Goal: Find specific page/section: Find specific page/section

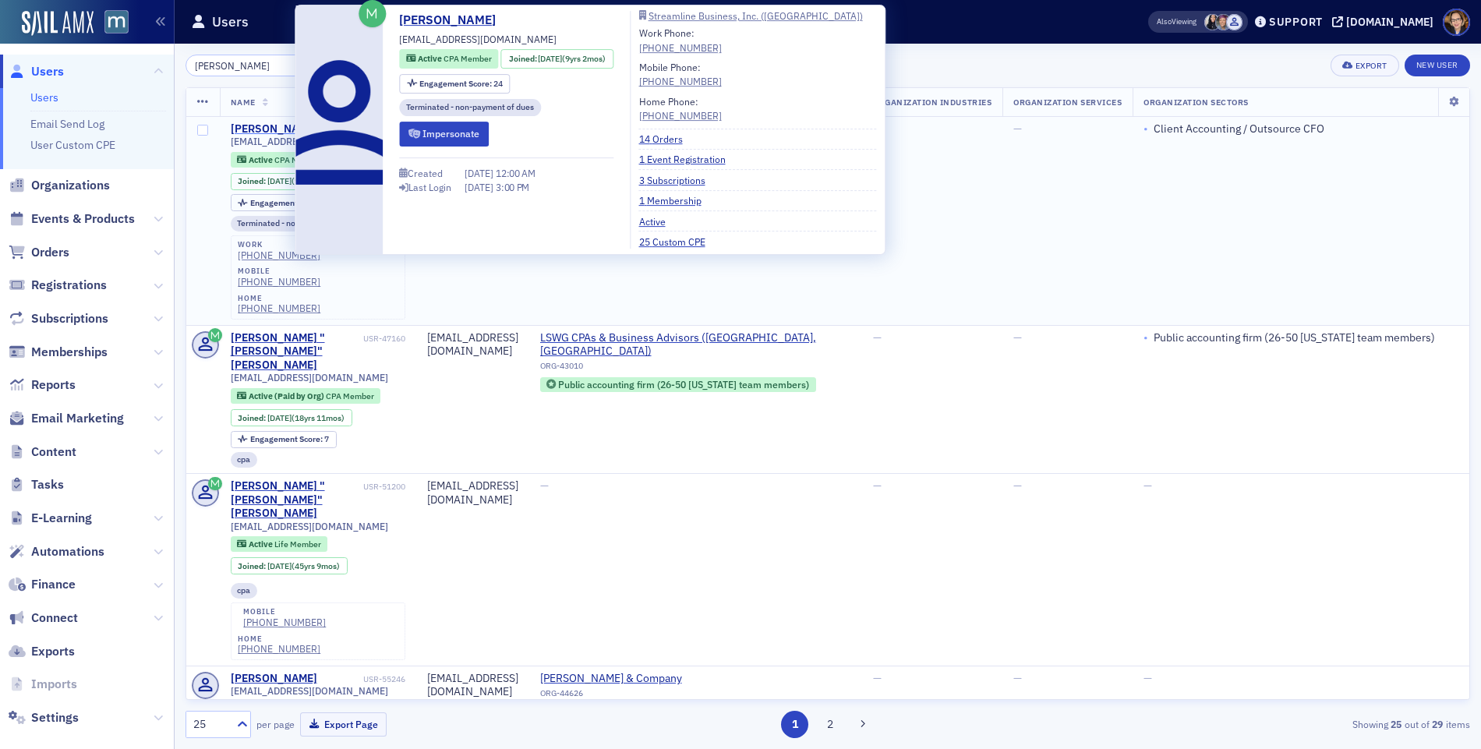
type input "[PERSON_NAME]"
click at [262, 126] on div "[PERSON_NAME]" at bounding box center [274, 129] width 87 height 14
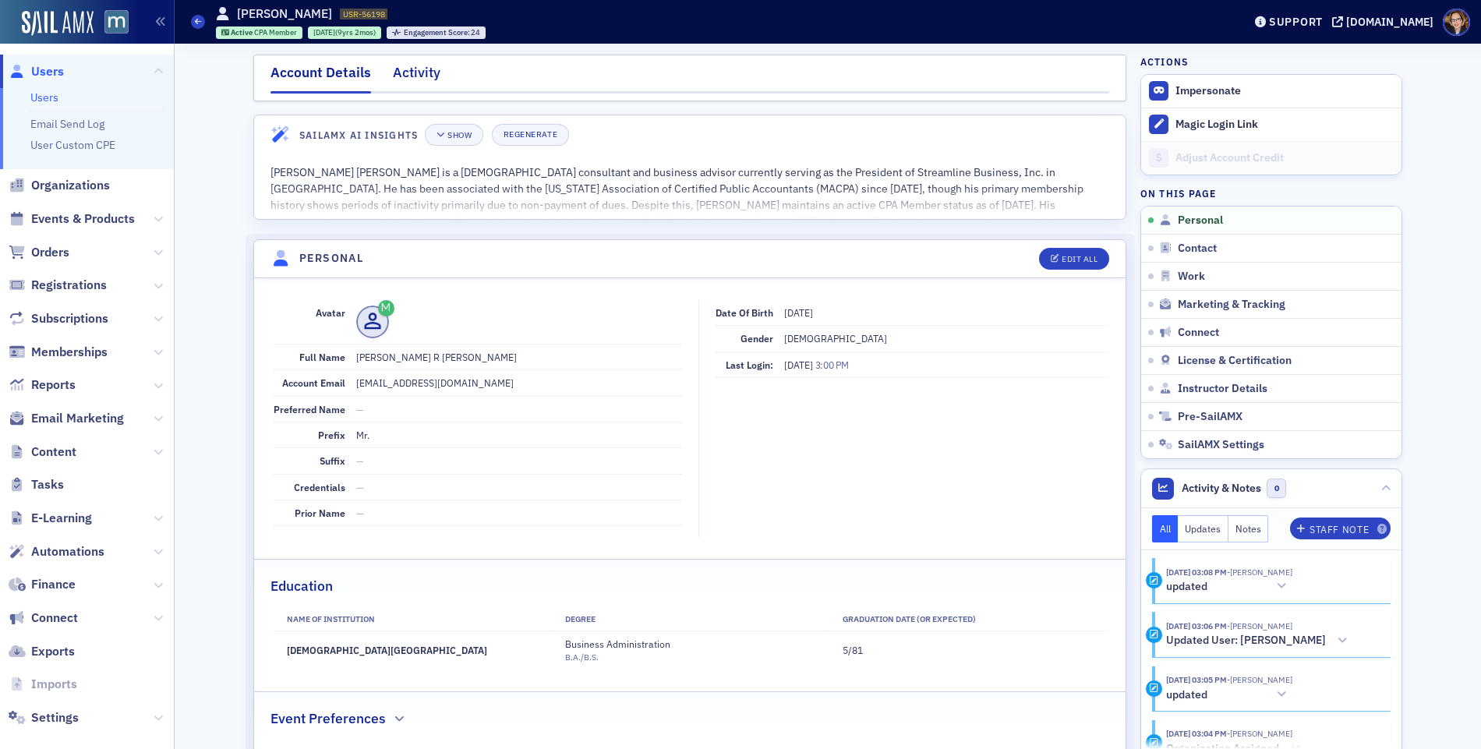
click at [395, 73] on div "Activity" at bounding box center [417, 76] width 48 height 29
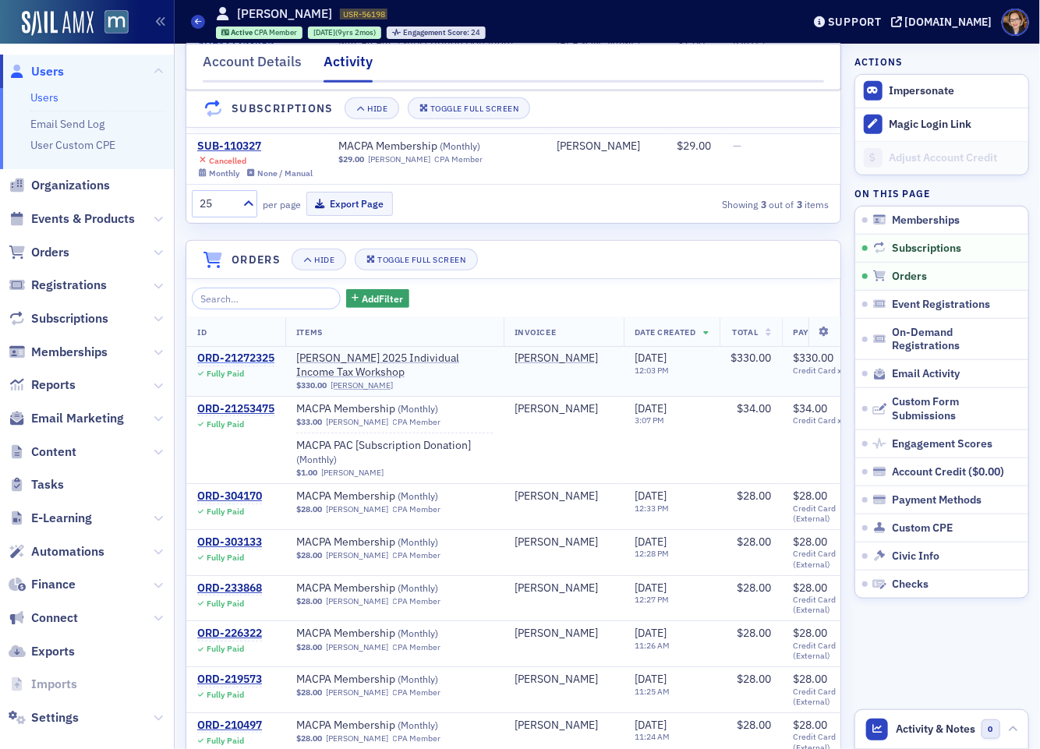
click at [262, 366] on div "ORD-21272325" at bounding box center [235, 359] width 77 height 14
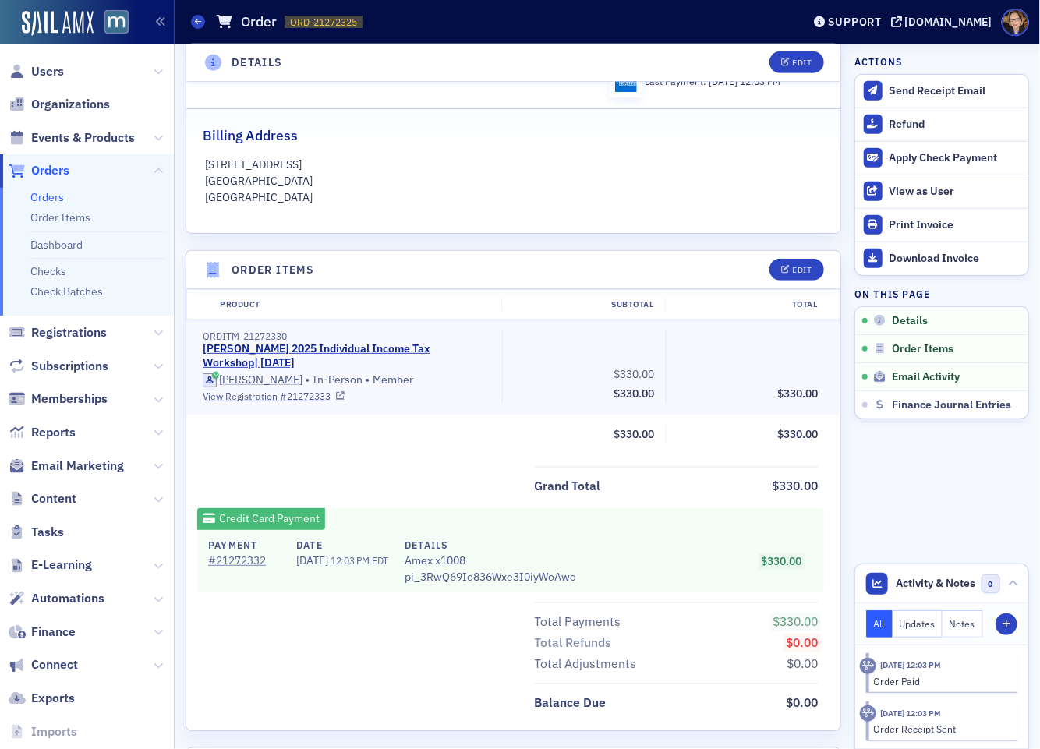
scroll to position [348, 0]
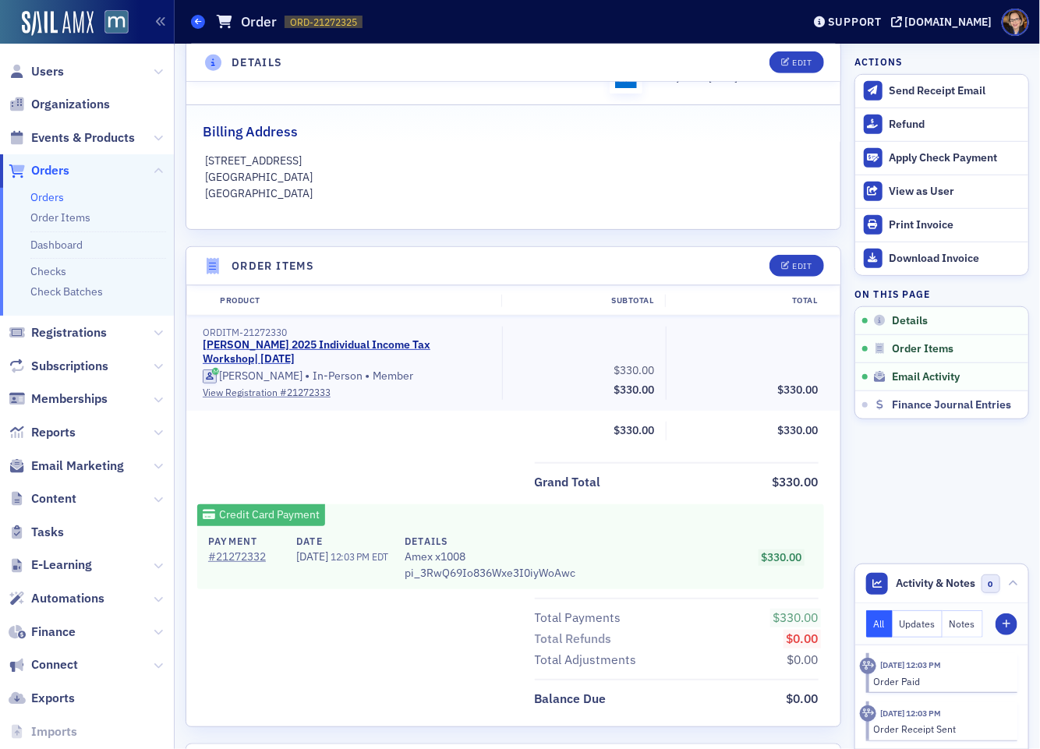
click at [199, 22] on icon at bounding box center [198, 21] width 6 height 7
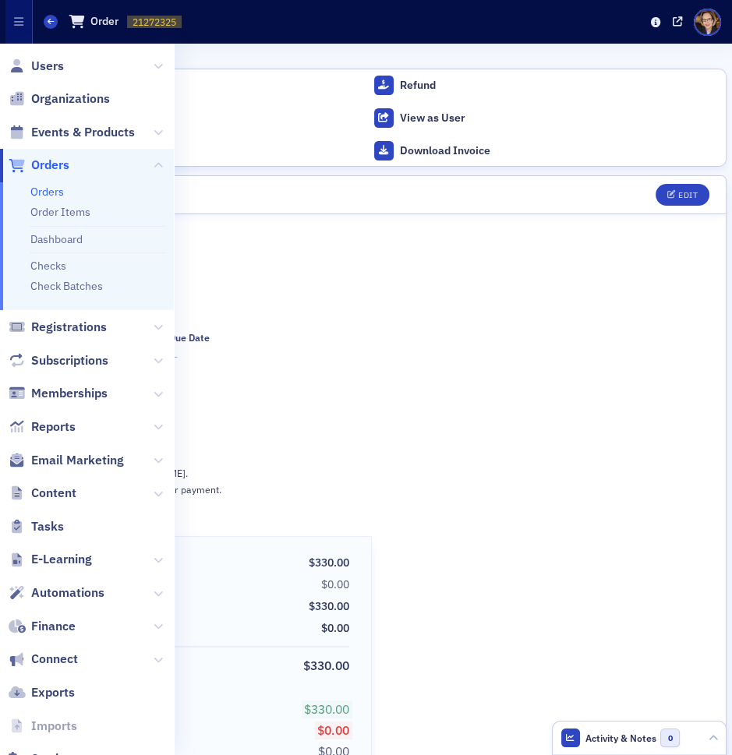
click at [539, 18] on div "Orders Order ORD-21272325 21272325" at bounding box center [343, 22] width 599 height 26
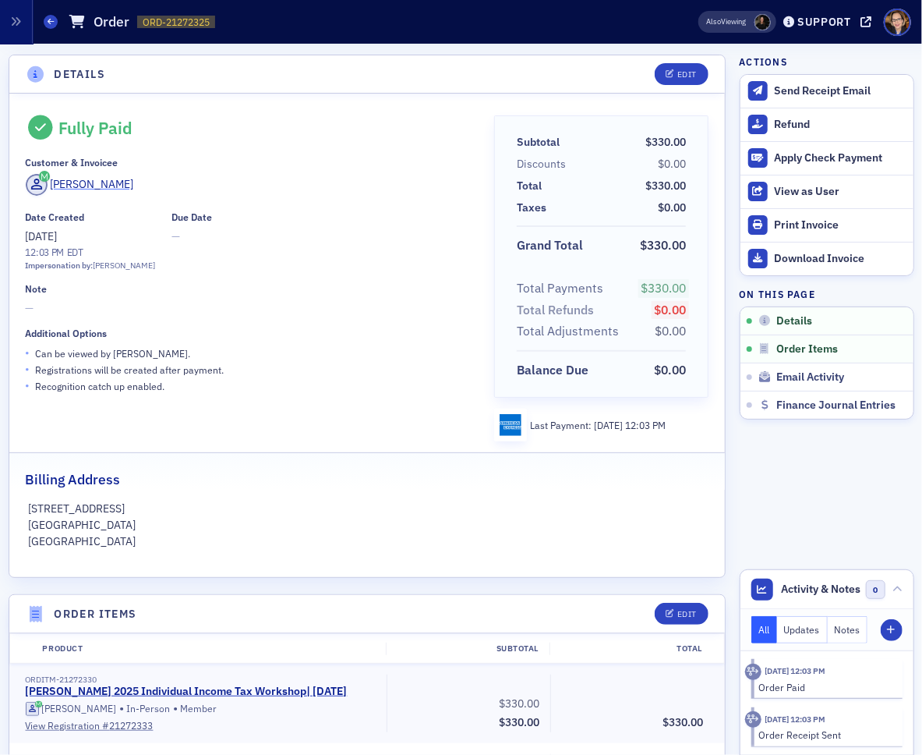
click at [100, 183] on div "[PERSON_NAME]" at bounding box center [91, 184] width 83 height 16
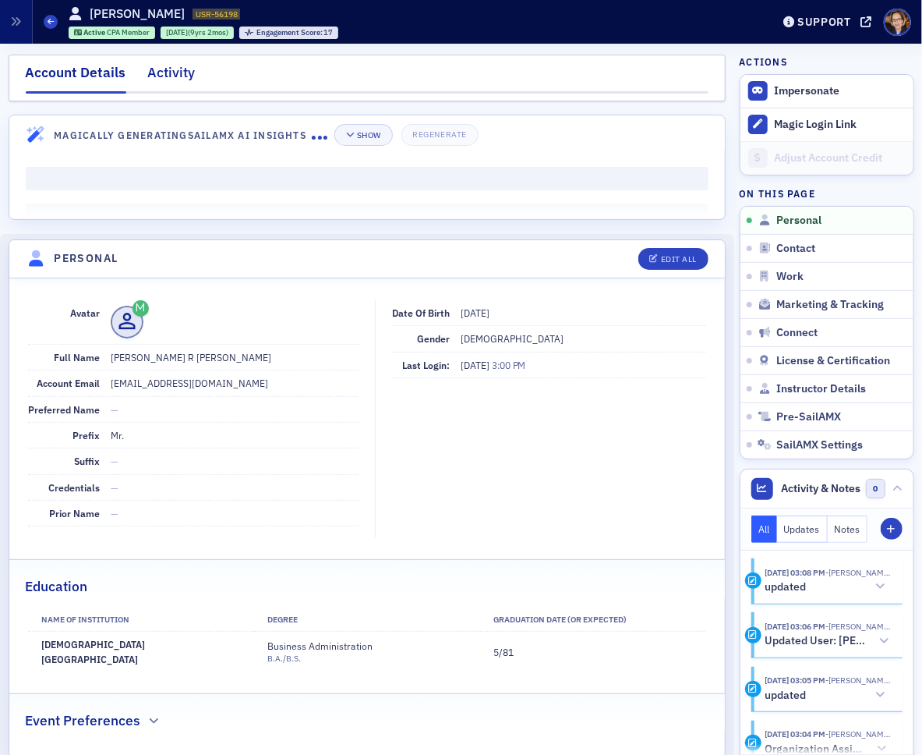
click at [172, 74] on div "Activity" at bounding box center [172, 76] width 48 height 29
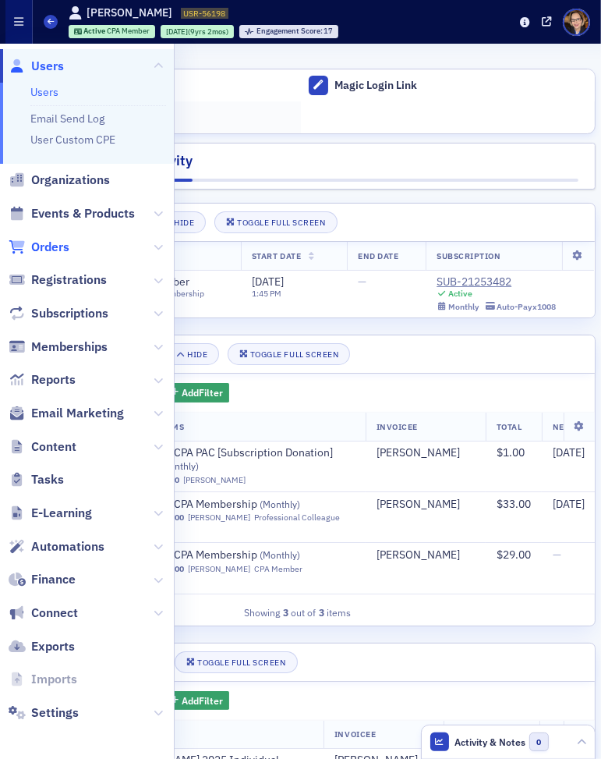
click at [39, 244] on span "Orders" at bounding box center [50, 247] width 38 height 17
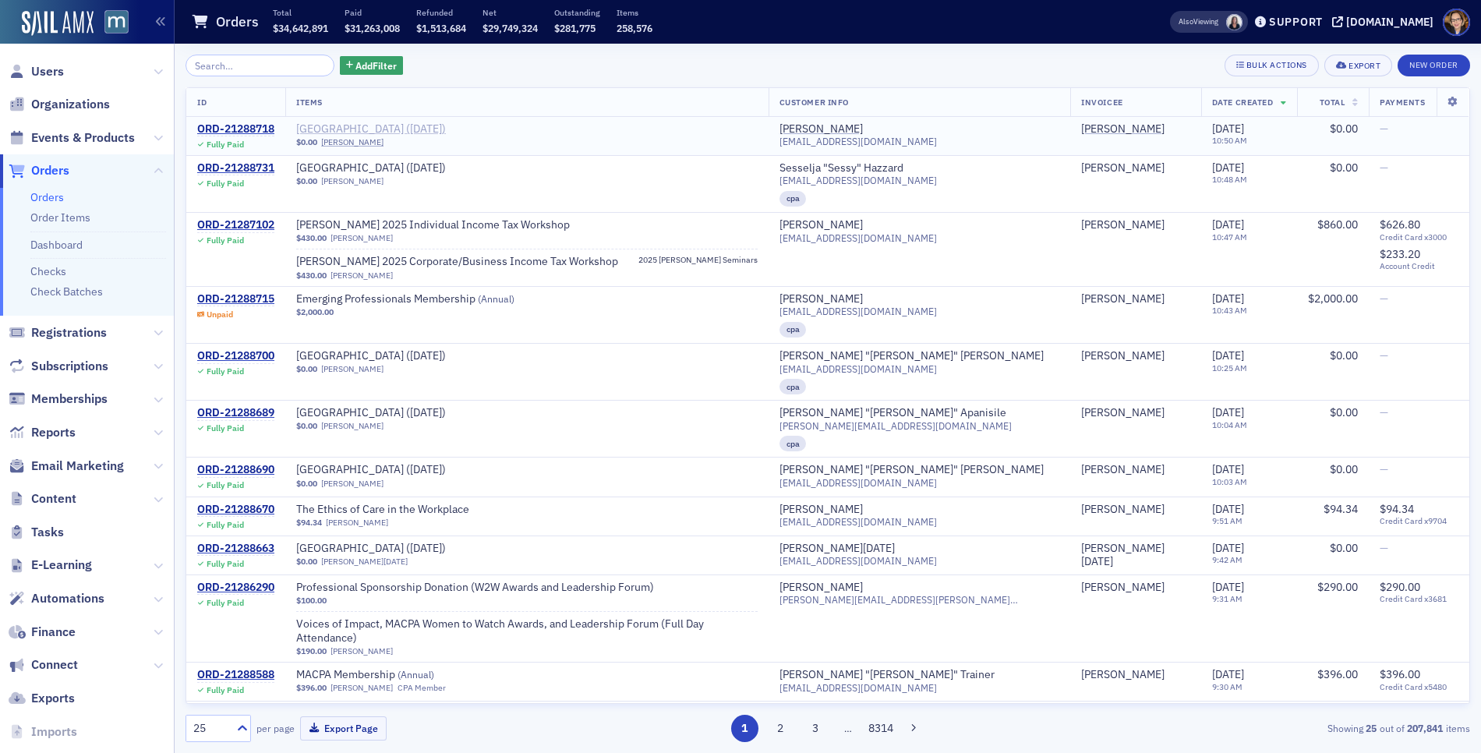
click at [440, 127] on span "[GEOGRAPHIC_DATA] ([DATE])" at bounding box center [394, 129] width 196 height 14
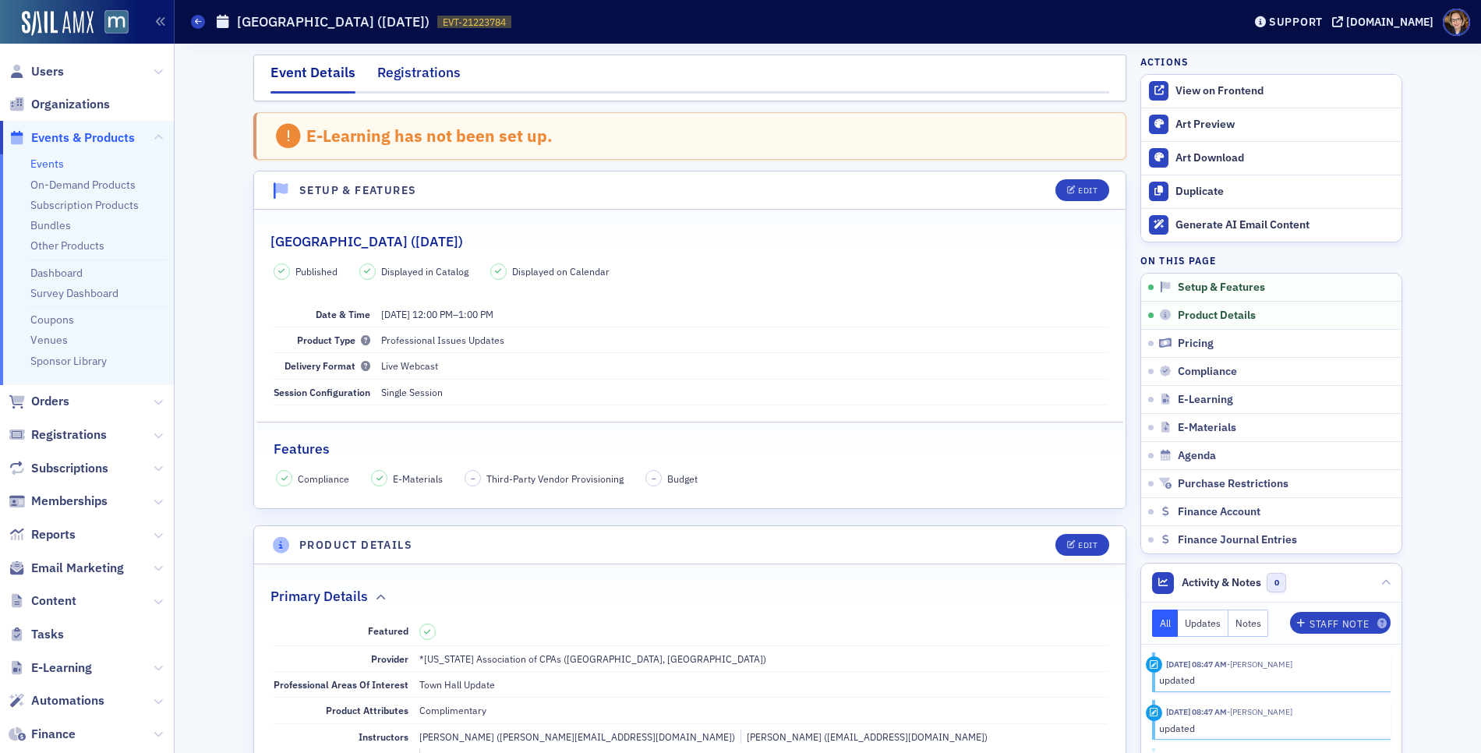
click at [435, 77] on div "Registrations" at bounding box center [418, 76] width 83 height 29
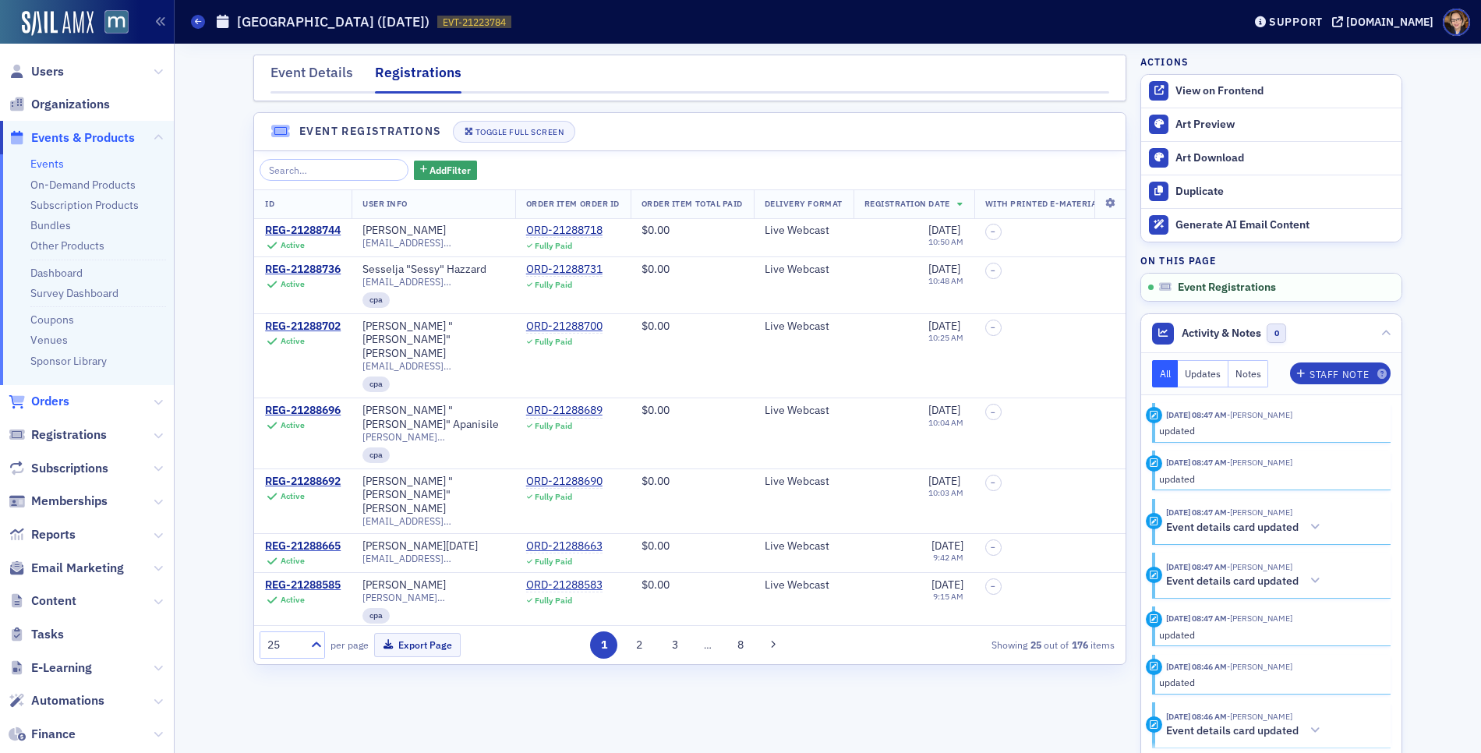
click at [52, 397] on span "Orders" at bounding box center [50, 401] width 38 height 17
